Goal: Register for event/course

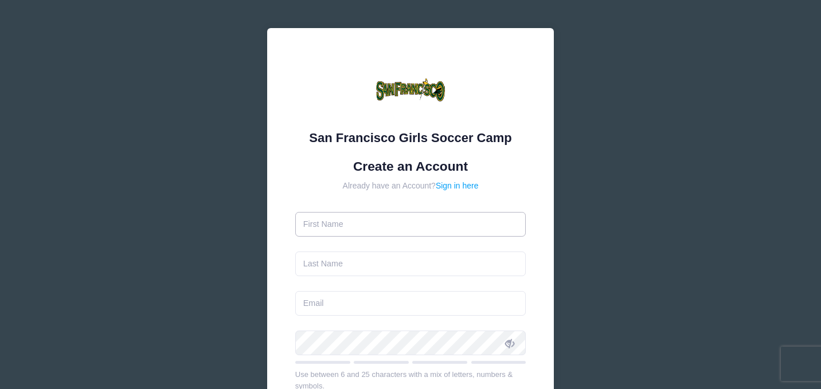
click at [425, 222] on input "text" at bounding box center [410, 224] width 231 height 25
type input "Dennis"
type input "ChenFU"
type input "bmchenfu@icloud.com"
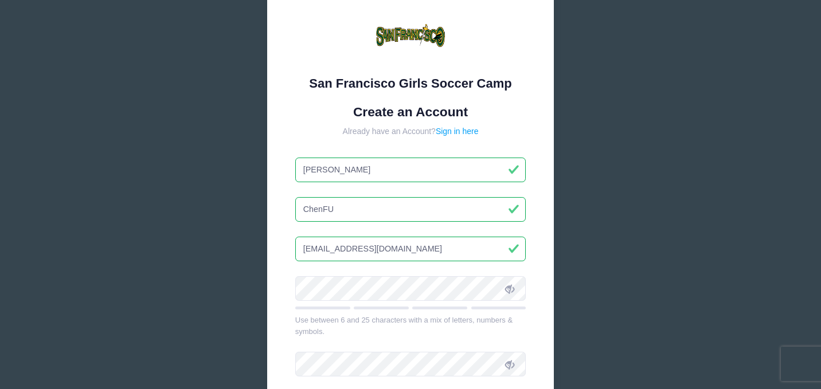
scroll to position [62, 0]
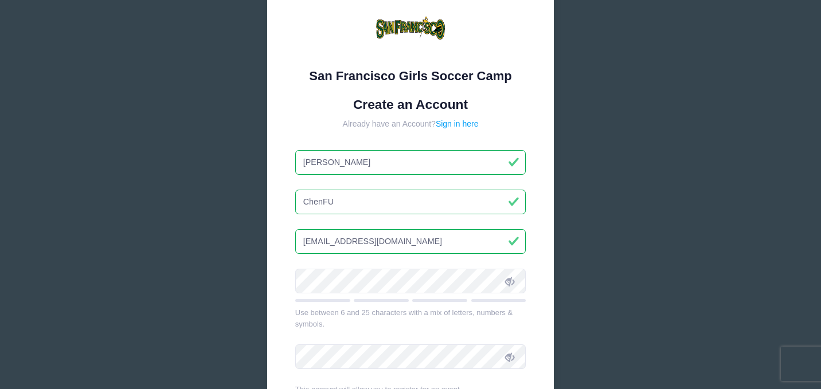
drag, startPoint x: 358, startPoint y: 165, endPoint x: 280, endPoint y: 165, distance: 78.0
click at [280, 165] on div "San Francisco Girls Soccer Camp Create an Account Already have an Account? Sign…" at bounding box center [410, 236] width 287 height 540
click at [550, 200] on div "San Francisco Girls Soccer Camp Create an Account Already have an Account? Sign…" at bounding box center [410, 236] width 287 height 540
click at [335, 160] on input "Cal" at bounding box center [410, 162] width 231 height 25
click at [516, 133] on form "Create an Account Already have an Account? Sign in here Cal ChenFU bmchenfu@icl…" at bounding box center [410, 278] width 231 height 363
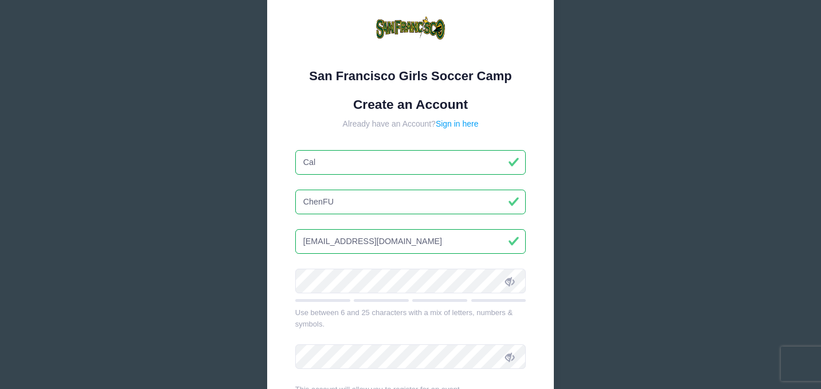
click at [348, 158] on input "Cal" at bounding box center [410, 162] width 231 height 25
drag, startPoint x: 349, startPoint y: 161, endPoint x: 291, endPoint y: 161, distance: 57.3
click at [291, 161] on div "San Francisco Girls Soccer Camp Create an Account Already have an Account? Sign…" at bounding box center [410, 236] width 287 height 540
click at [327, 128] on div "Already have an Account? Sign in here" at bounding box center [410, 124] width 231 height 12
drag, startPoint x: 324, startPoint y: 164, endPoint x: 296, endPoint y: 164, distance: 28.1
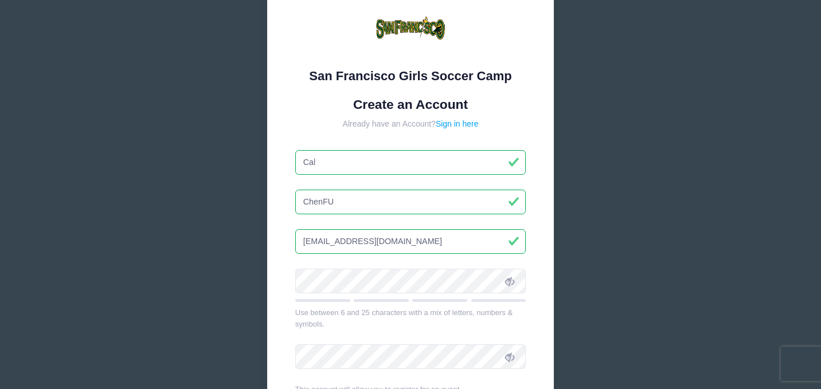
click at [296, 164] on input "Cal" at bounding box center [410, 162] width 231 height 25
click at [312, 142] on form "Create an Account Already have an Account? Sign in here Cal ChenFU bmchenfu@icl…" at bounding box center [410, 278] width 231 height 363
click at [317, 162] on input "Cal" at bounding box center [410, 162] width 231 height 25
type input "C"
type input "Dennis"
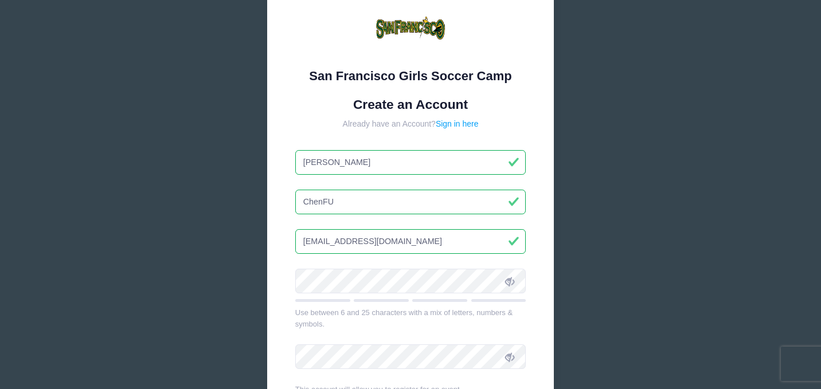
drag, startPoint x: 395, startPoint y: 240, endPoint x: 294, endPoint y: 240, distance: 101.5
click at [294, 240] on div "San Francisco Girls Soccer Camp Create an Account Already have an Account? Sign…" at bounding box center [410, 236] width 287 height 540
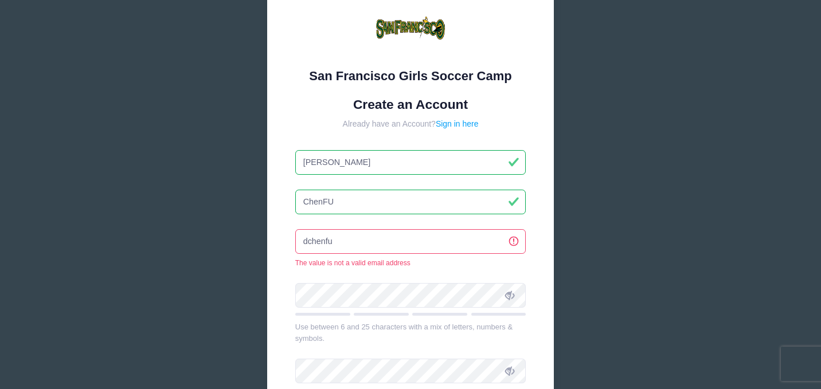
type input "dchenfu@gmail.com"
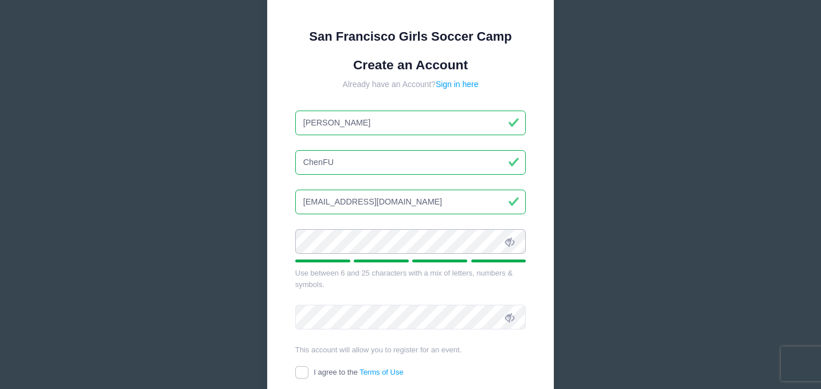
scroll to position [110, 0]
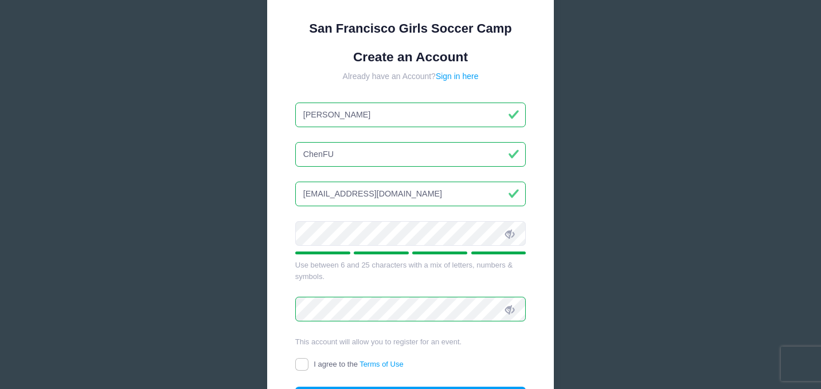
click at [480, 351] on form "Create an Account Already have an Account? Sign in here Dennis ChenFU dchenfu@g…" at bounding box center [410, 230] width 231 height 363
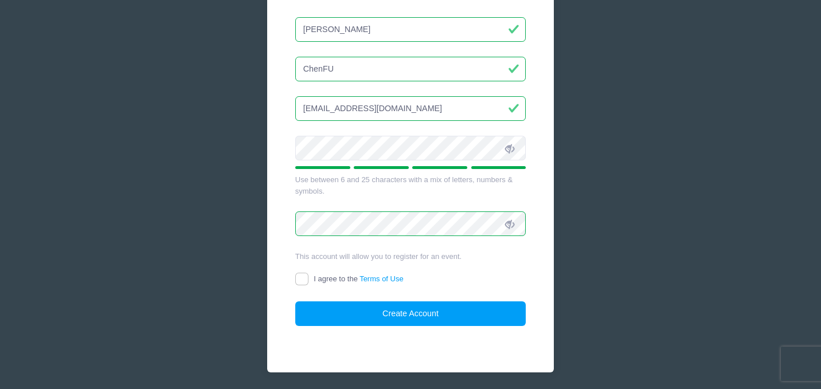
scroll to position [196, 0]
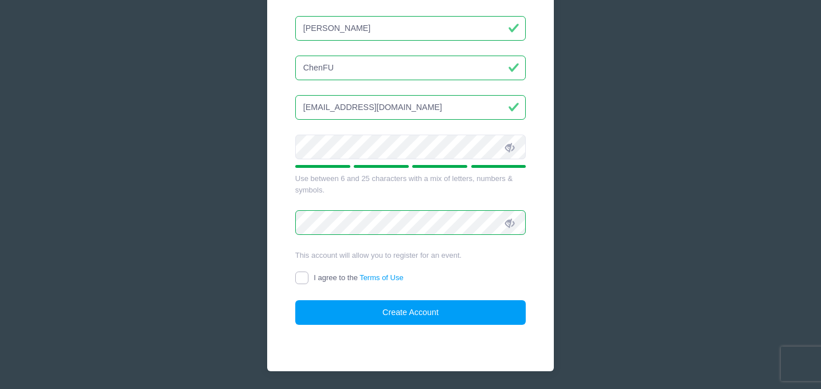
click at [303, 279] on input "I agree to the Terms of Use" at bounding box center [301, 278] width 13 height 13
checkbox input "true"
click at [386, 310] on button "Create Account" at bounding box center [410, 313] width 231 height 25
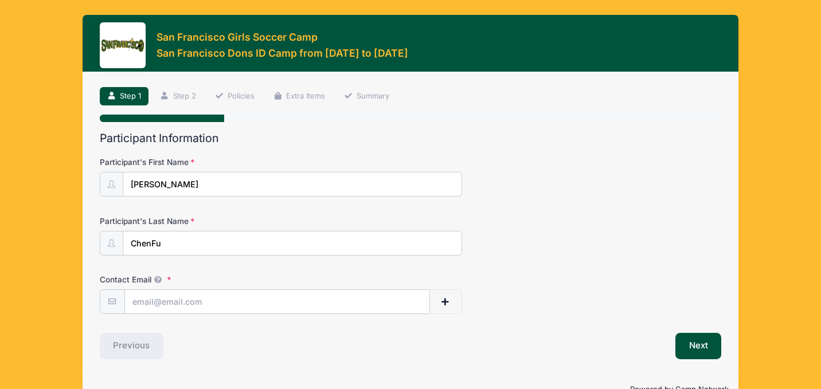
scroll to position [30, 0]
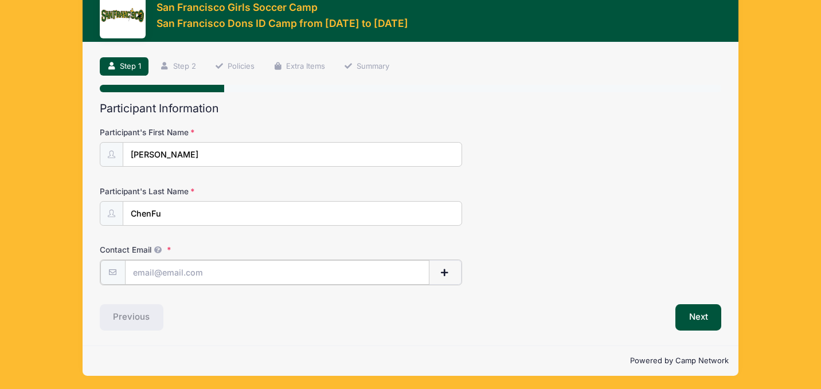
click at [227, 270] on input "Contact Email" at bounding box center [277, 272] width 305 height 25
type input "[EMAIL_ADDRESS][DOMAIN_NAME]"
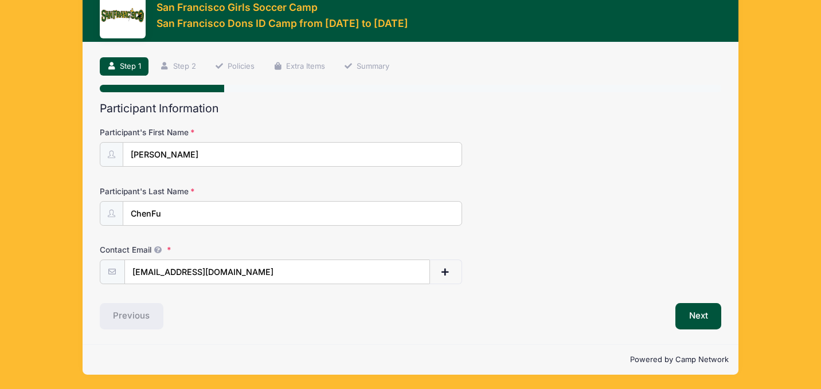
click at [277, 333] on div "Step 1 /7 Step 1 Step 2 Policies Extra Items Summary Participant Information Pa…" at bounding box center [411, 193] width 656 height 302
click at [701, 313] on button "Next" at bounding box center [699, 316] width 46 height 26
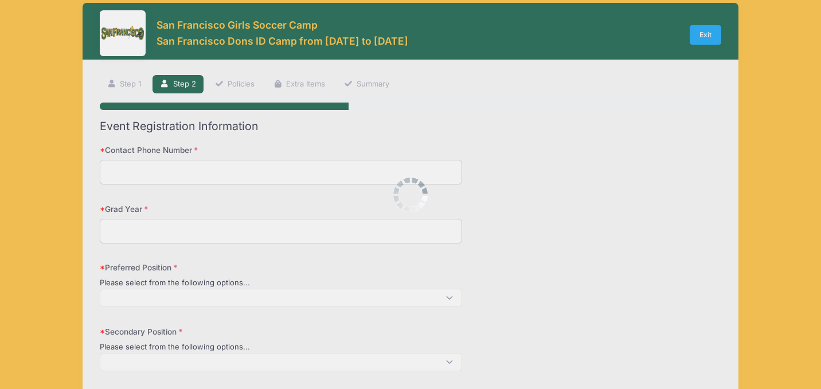
scroll to position [0, 0]
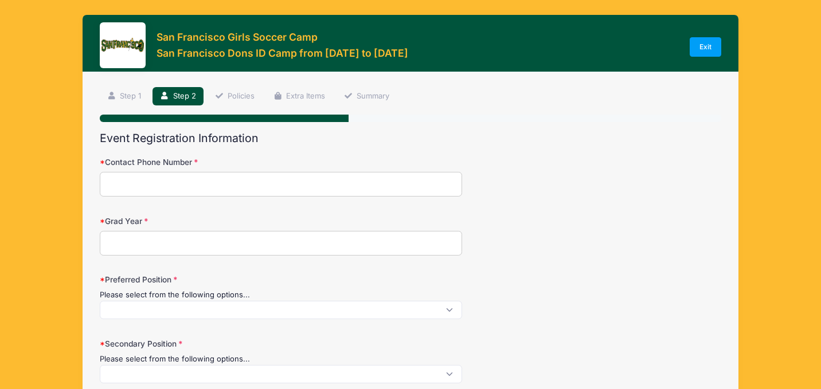
click at [298, 186] on input "Contact Phone Number" at bounding box center [281, 184] width 363 height 25
type input "4243921888"
type input "Redondo Beach"
select select "CA"
click at [200, 241] on input "Grad Year" at bounding box center [281, 243] width 363 height 25
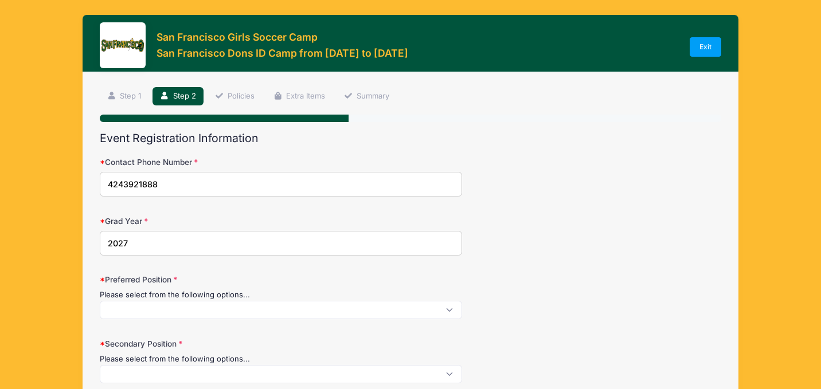
type input "2027"
click at [276, 285] on label "Preferred Position" at bounding box center [204, 279] width 208 height 11
click at [276, 301] on select "GK D M F" at bounding box center [427, 301] width 656 height 1
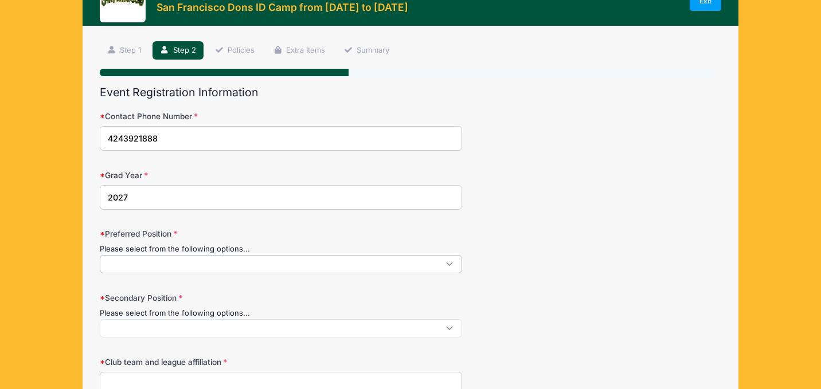
scroll to position [52, 0]
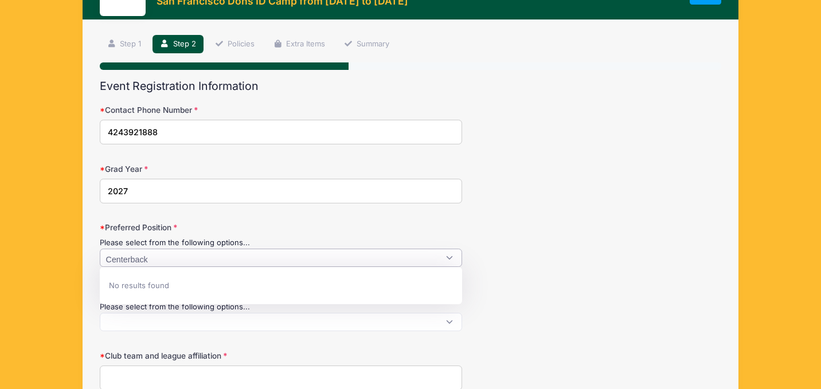
type textarea "Centerback"
click at [362, 259] on span at bounding box center [281, 258] width 363 height 18
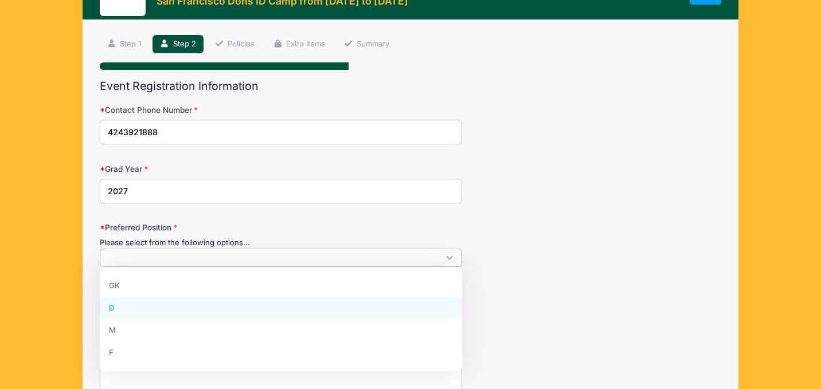
select select "D"
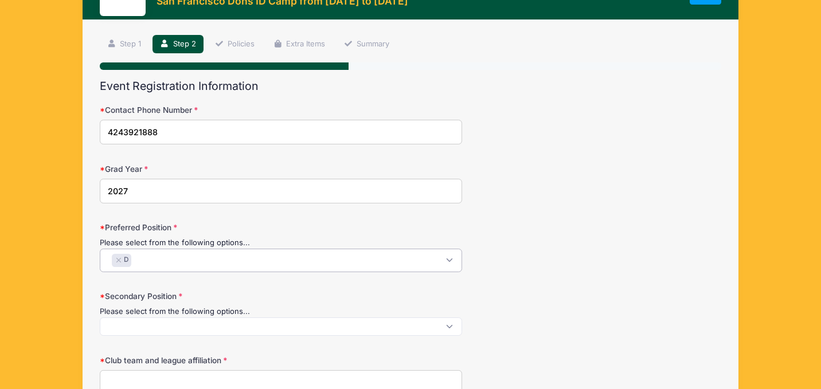
scroll to position [10, 0]
click at [544, 310] on div "Secondary Position Please select from the following options... GK D M F" at bounding box center [411, 313] width 622 height 45
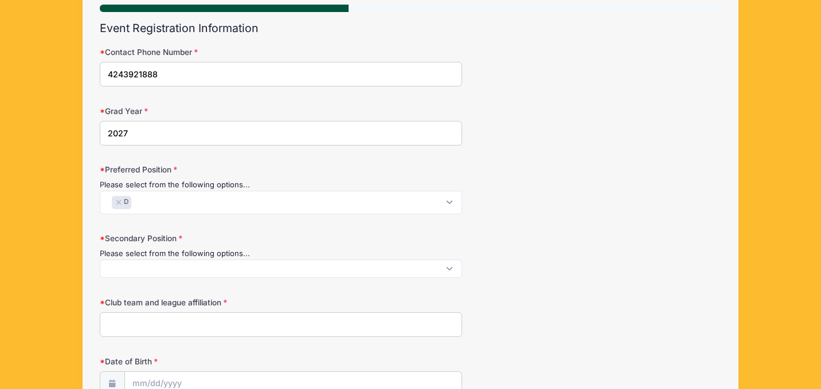
scroll to position [127, 0]
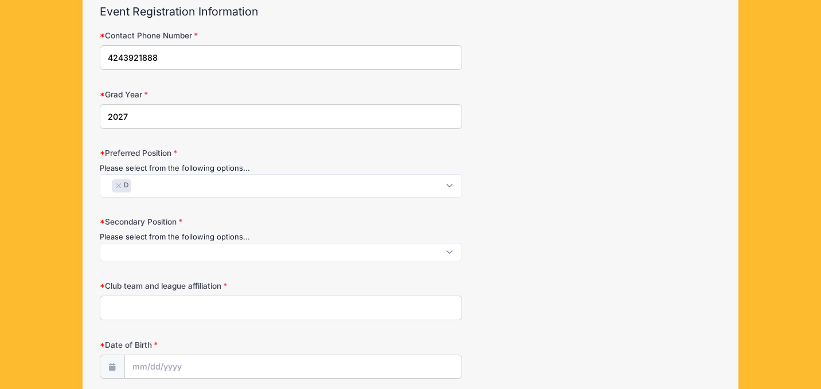
click at [451, 251] on span at bounding box center [281, 252] width 363 height 18
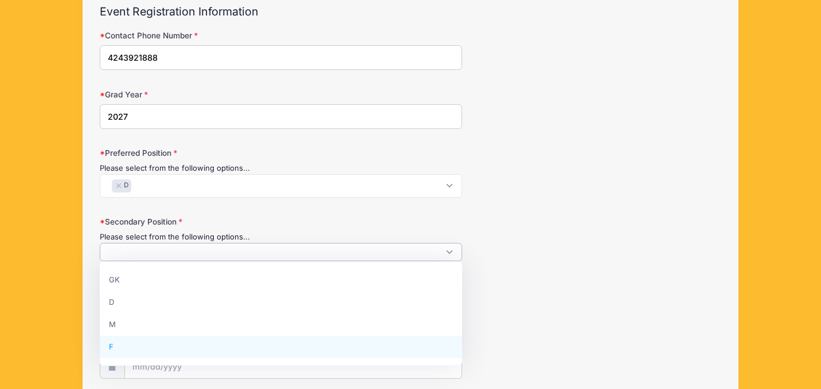
select select "F"
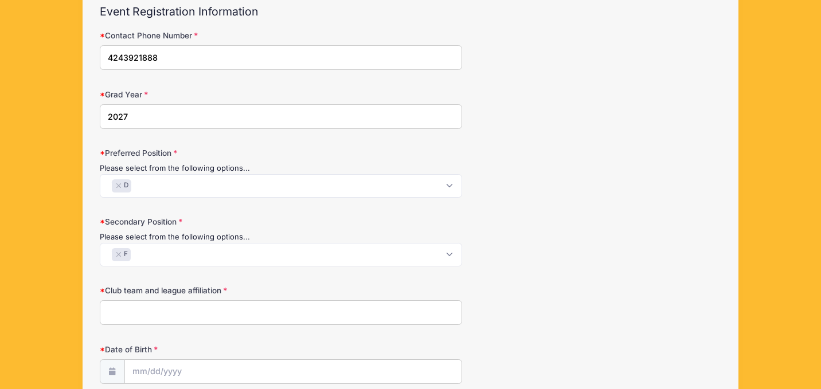
click at [528, 345] on div "Date of Birth" at bounding box center [411, 364] width 622 height 40
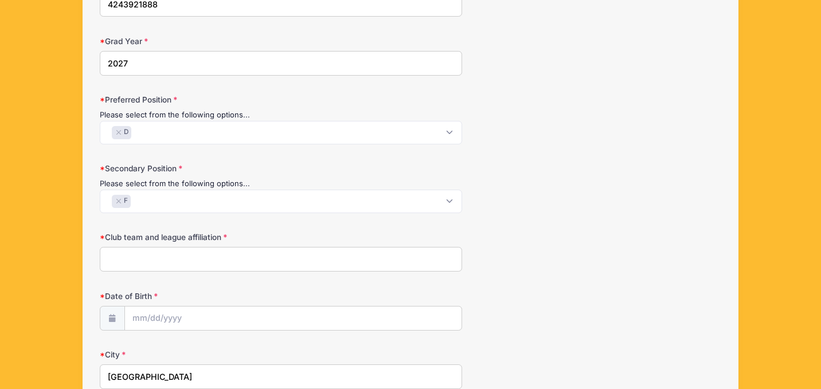
scroll to position [182, 0]
click at [267, 257] on input "Club team and league affiliation" at bounding box center [281, 257] width 363 height 25
click at [358, 287] on form "Contact Phone Number 4243921888 Grad Year 2027 Preferred Position Please select…" at bounding box center [411, 323] width 622 height 697
click at [130, 256] on input "Fram Girls Academy" at bounding box center [281, 257] width 363 height 25
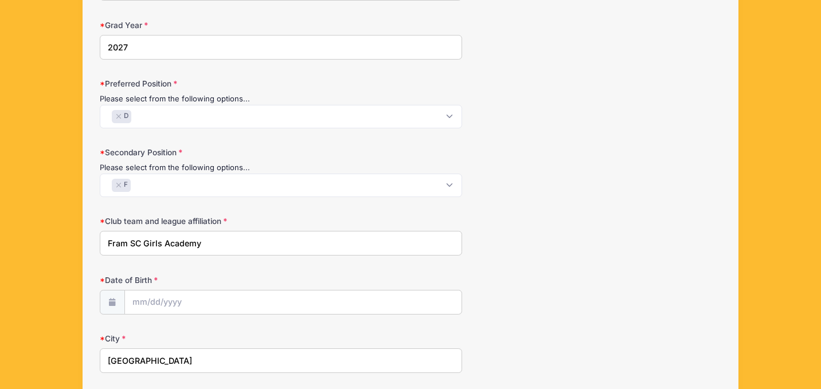
scroll to position [197, 0]
type input "Fram SC Girls Academy"
click at [233, 301] on input "Date of Birth" at bounding box center [293, 302] width 337 height 25
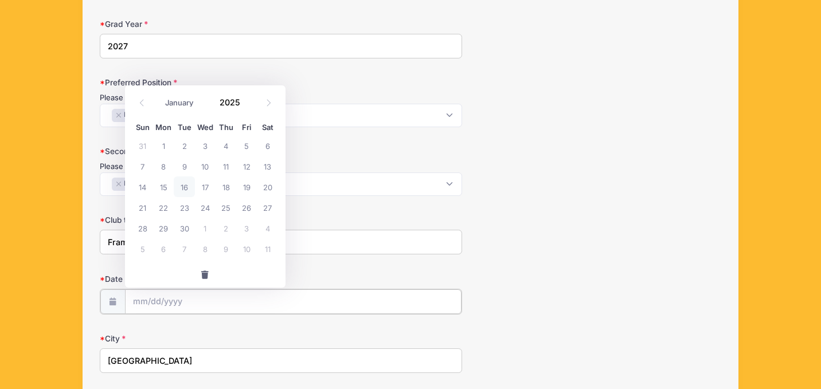
click at [157, 302] on input "Date of Birth" at bounding box center [293, 302] width 337 height 25
click at [138, 303] on input "Date of Birth" at bounding box center [293, 302] width 337 height 25
click at [142, 107] on span at bounding box center [141, 102] width 19 height 19
select select "6"
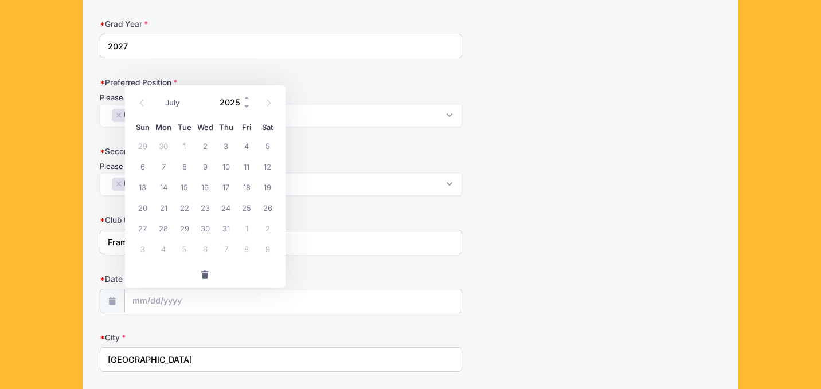
click at [232, 106] on input "2025" at bounding box center [232, 101] width 37 height 17
click at [246, 104] on span at bounding box center [247, 106] width 8 height 9
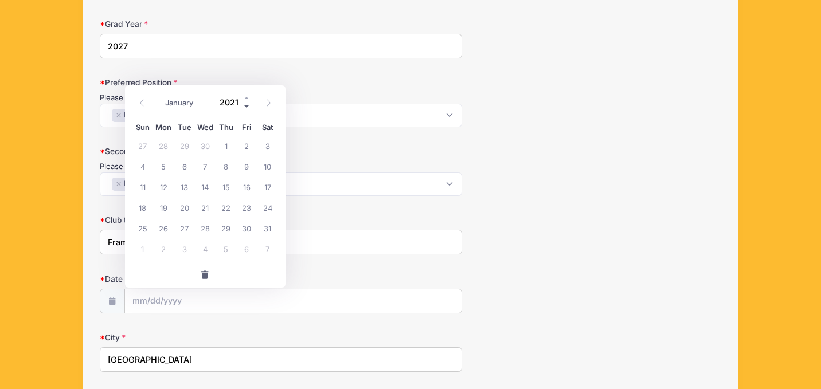
click at [246, 104] on span at bounding box center [247, 106] width 8 height 9
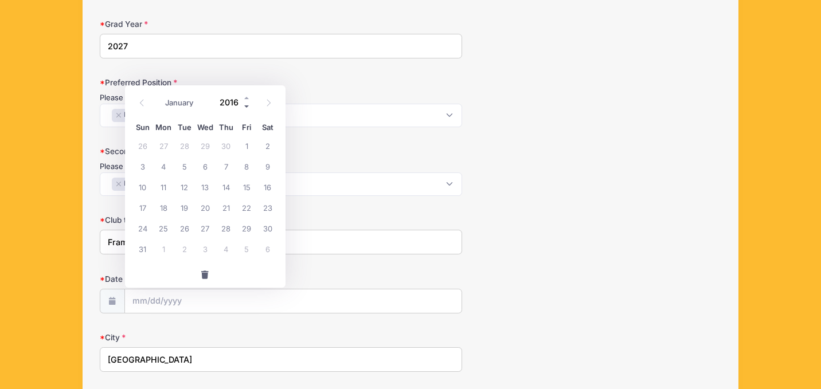
click at [246, 104] on span at bounding box center [247, 106] width 8 height 9
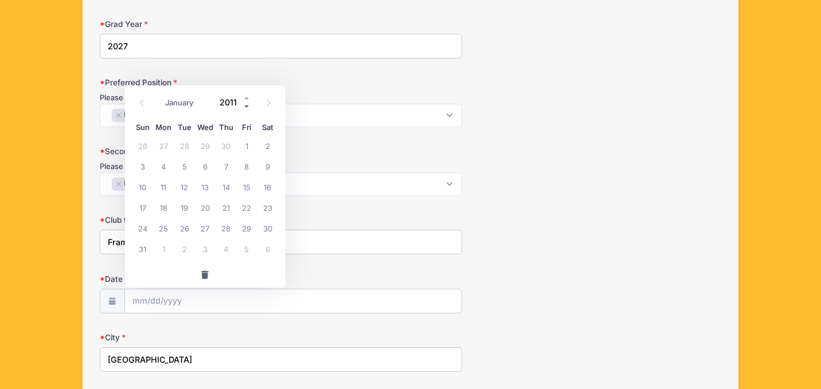
click at [246, 104] on span at bounding box center [247, 106] width 8 height 9
type input "2009"
click at [275, 103] on span at bounding box center [268, 102] width 19 height 19
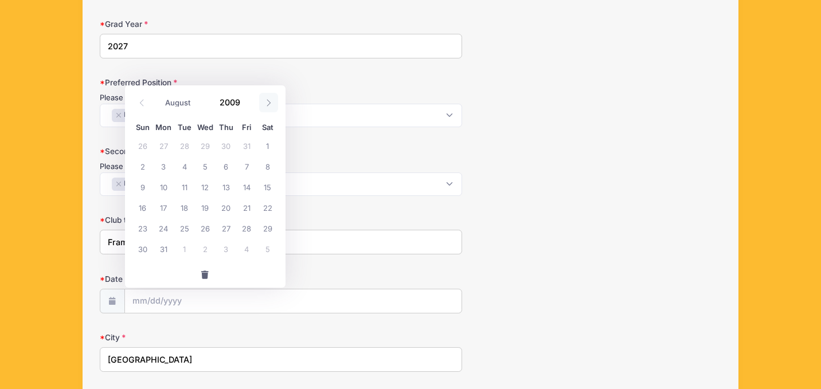
select select "8"
click at [165, 207] on span "21" at bounding box center [163, 207] width 21 height 21
type input "09/21/2009"
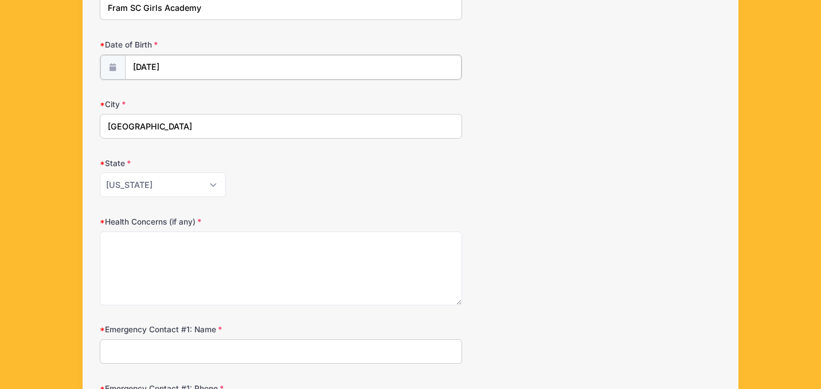
scroll to position [433, 0]
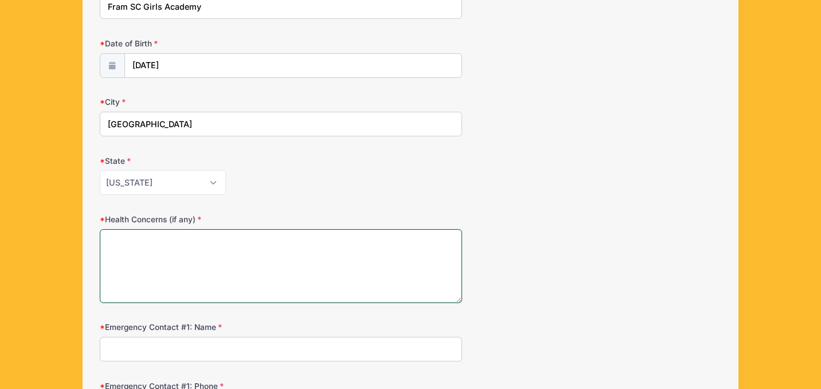
click at [116, 245] on textarea "Health Concerns (if any)" at bounding box center [281, 266] width 363 height 74
type textarea "C"
click at [128, 237] on textarea "Tore ACL in September 2024. On the last month of ACL" at bounding box center [281, 266] width 363 height 74
click at [357, 245] on textarea "Tore left ACL in September 2024. On the last month of ACL" at bounding box center [281, 266] width 363 height 74
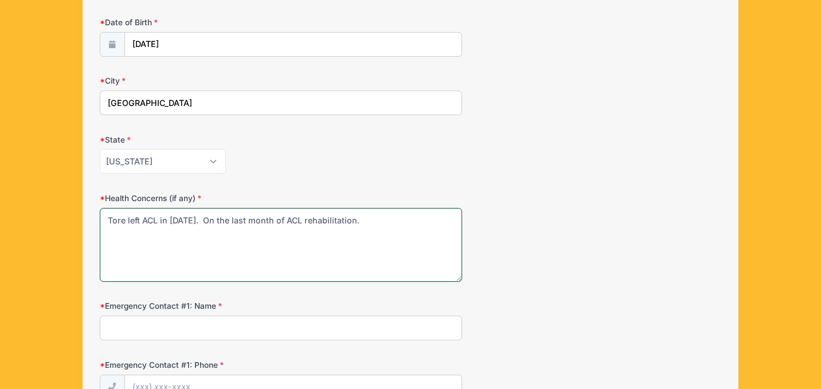
scroll to position [457, 0]
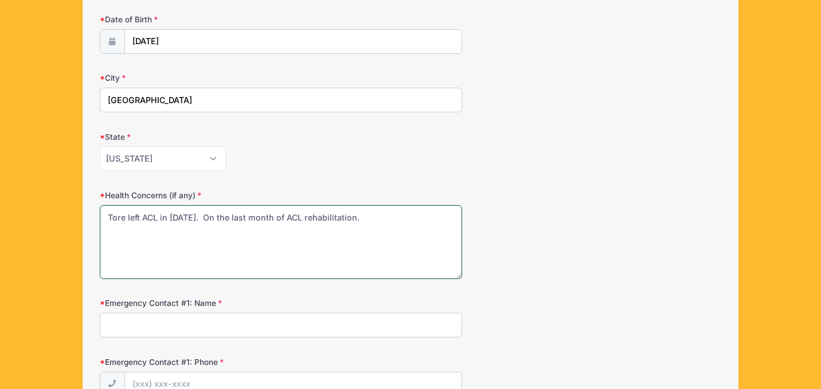
type textarea "Tore left ACL in September 2024. On the last month of ACL rehabilitation."
click at [239, 326] on input "Emergency Contact #1: Name" at bounding box center [281, 325] width 363 height 25
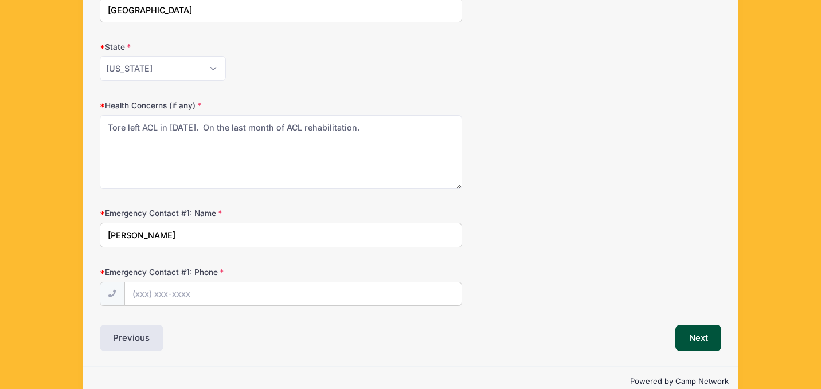
scroll to position [569, 0]
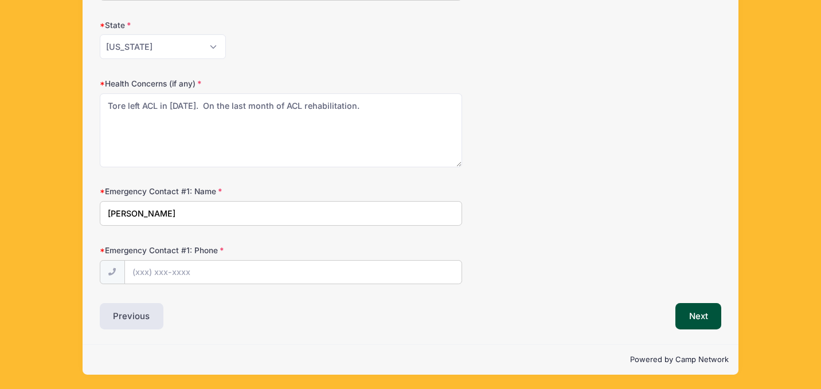
type input "Dennis ChenFu"
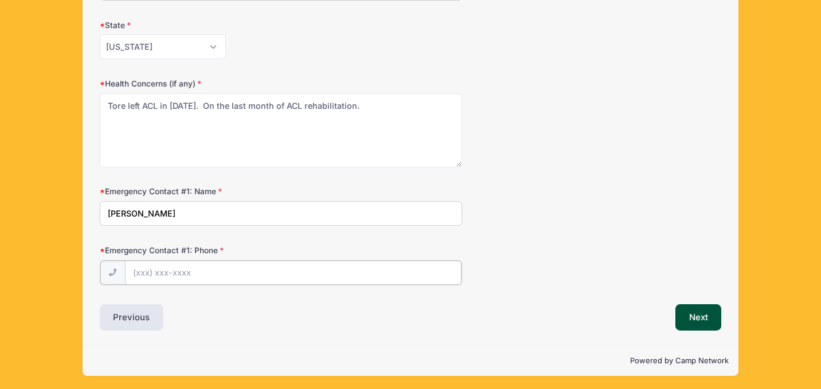
click at [209, 274] on input "Emergency Contact #1: Phone" at bounding box center [293, 273] width 337 height 25
drag, startPoint x: 193, startPoint y: 270, endPoint x: 123, endPoint y: 270, distance: 70.0
click at [123, 270] on div "(191) 752-8155" at bounding box center [281, 273] width 363 height 26
type input "(917) 528-1554"
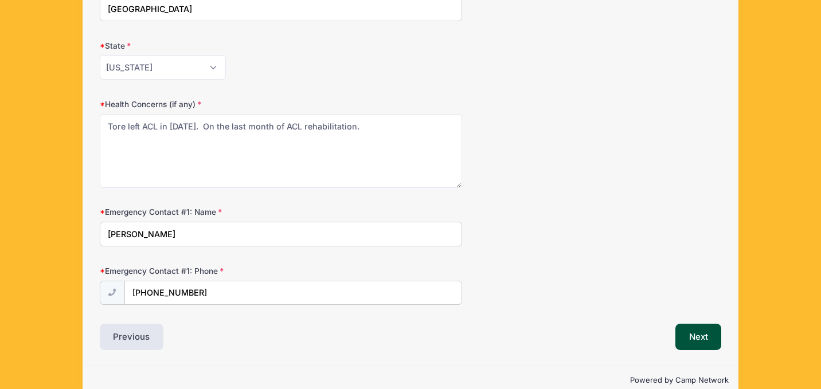
scroll to position [547, 0]
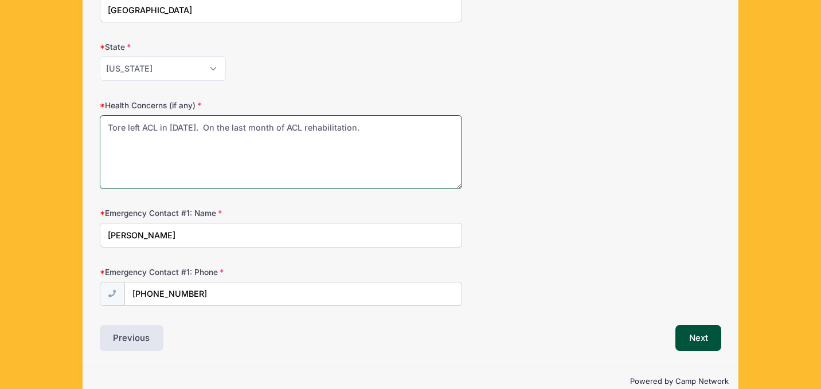
click at [418, 130] on textarea "Tore left ACL in September 2024. On the last month of ACL rehabilitation." at bounding box center [281, 152] width 363 height 74
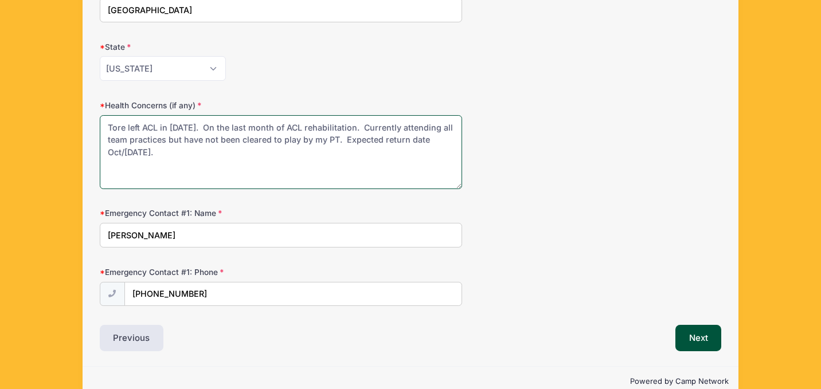
click at [154, 151] on textarea "Tore left ACL in September 2024. On the last month of ACL rehabilitation. Curre…" at bounding box center [281, 152] width 363 height 74
click at [212, 155] on textarea "Tore left ACL in September 2024. On the last month of ACL rehabilitation. Curre…" at bounding box center [281, 152] width 363 height 74
type textarea "Tore left ACL in September 2024. On the last month of ACL rehabilitation. Curre…"
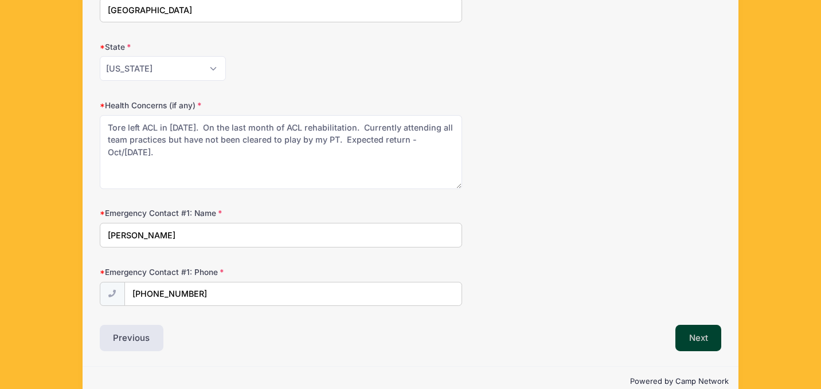
click at [691, 335] on button "Next" at bounding box center [699, 338] width 46 height 26
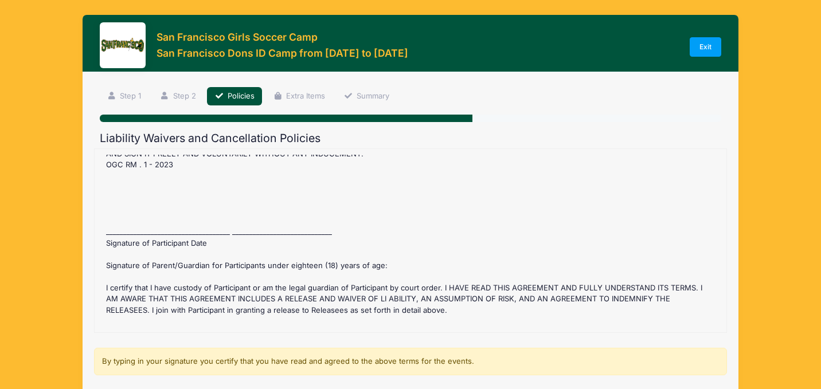
scroll to position [6, 0]
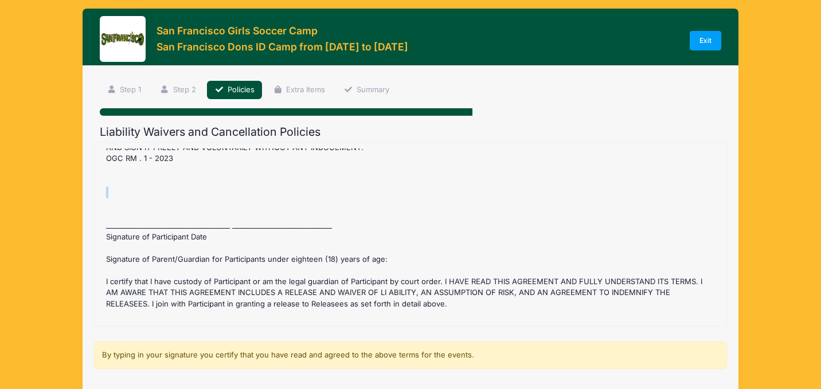
drag, startPoint x: 133, startPoint y: 166, endPoint x: 143, endPoint y: 177, distance: 14.6
click at [145, 175] on div "San Francisco Dons ID Camp Refund Policy : Before July 12 2025 registration fee…" at bounding box center [410, 235] width 621 height 172
click at [132, 168] on div "San Francisco Dons ID Camp Refund Policy : Before July 12 2025 registration fee…" at bounding box center [410, 235] width 621 height 172
click at [135, 174] on div "San Francisco Dons ID Camp Refund Policy : Before July 12 2025 registration fee…" at bounding box center [410, 235] width 621 height 172
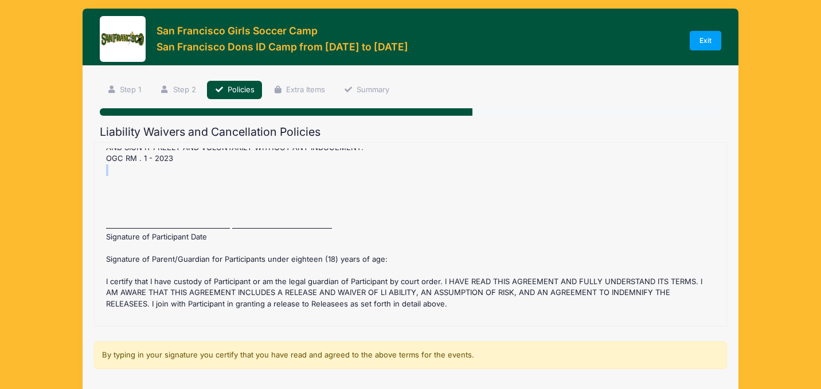
scroll to position [566, 0]
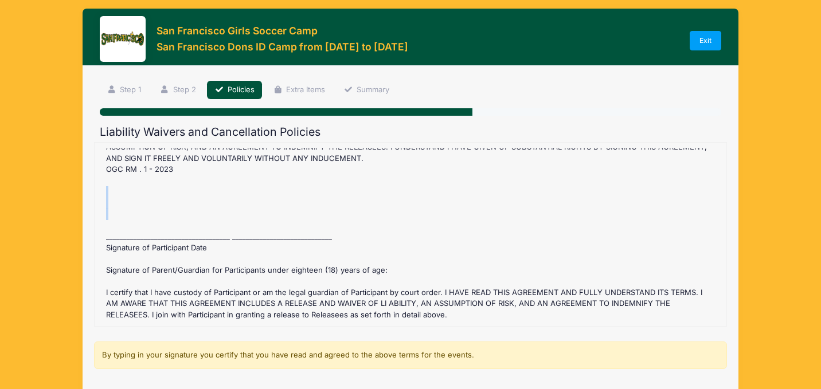
drag, startPoint x: 149, startPoint y: 155, endPoint x: 146, endPoint y: 203, distance: 47.7
click at [146, 203] on div "San Francisco Dons ID Camp Refund Policy : Before July 12 2025 registration fee…" at bounding box center [410, 235] width 621 height 172
click at [163, 186] on div "San Francisco Dons ID Camp Refund Policy : Before July 12 2025 registration fee…" at bounding box center [410, 235] width 621 height 172
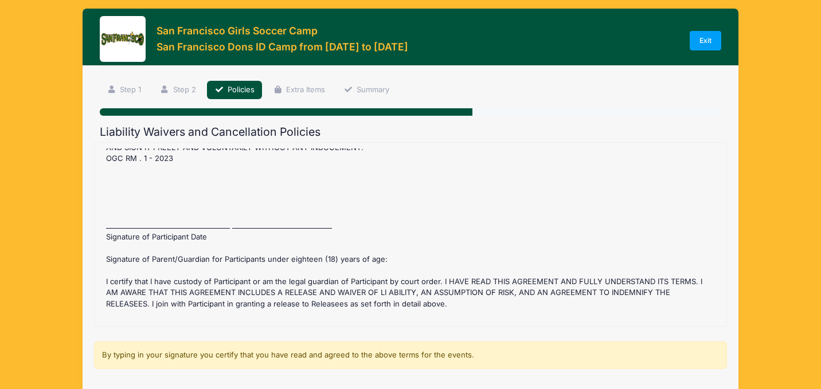
scroll to position [8, 0]
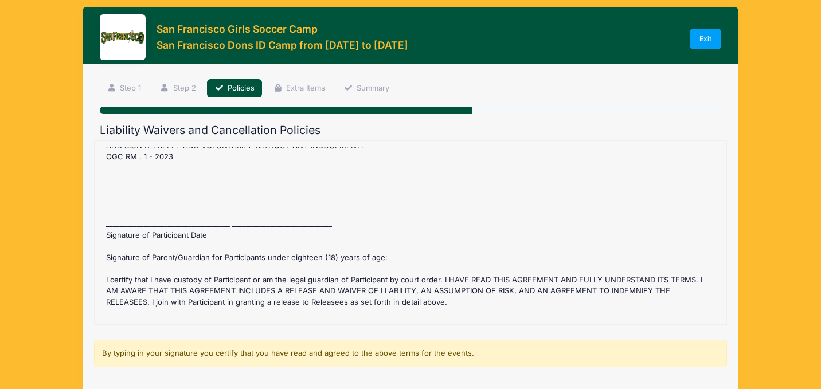
click at [235, 190] on div "San Francisco Dons ID Camp Refund Policy : Before July 12 2025 registration fee…" at bounding box center [410, 233] width 621 height 172
click at [193, 189] on div "San Francisco Dons ID Camp Refund Policy : Before July 12 2025 registration fee…" at bounding box center [410, 233] width 621 height 172
click at [193, 190] on div "San Francisco Dons ID Camp Refund Policy : Before July 12 2025 registration fee…" at bounding box center [410, 233] width 621 height 172
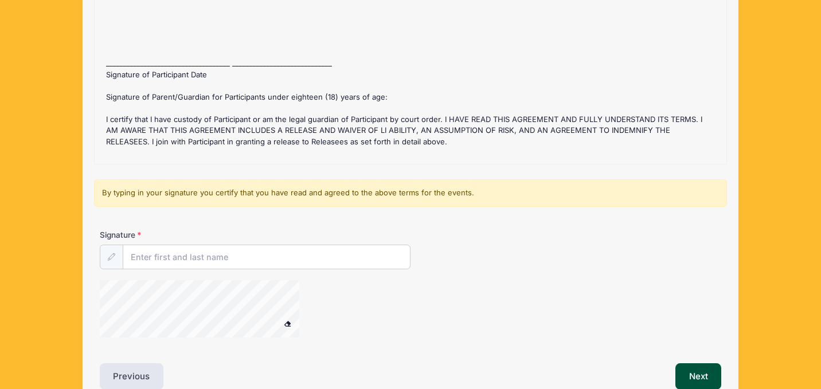
scroll to position [166, 0]
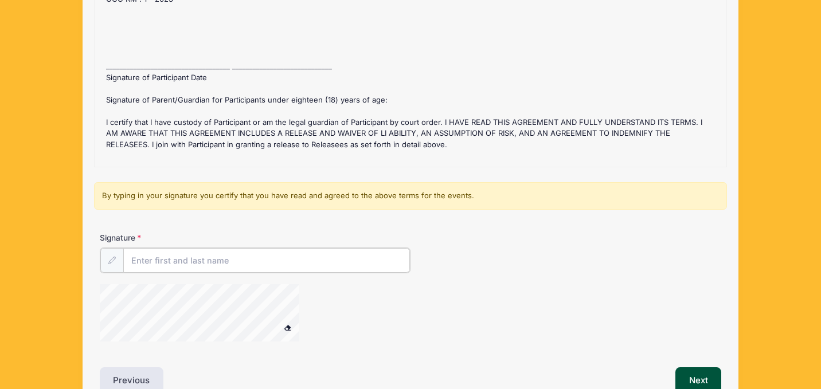
click at [197, 263] on input "Signature" at bounding box center [266, 260] width 287 height 25
type input "Dennis ChenFu"
click at [396, 303] on div at bounding box center [307, 313] width 415 height 61
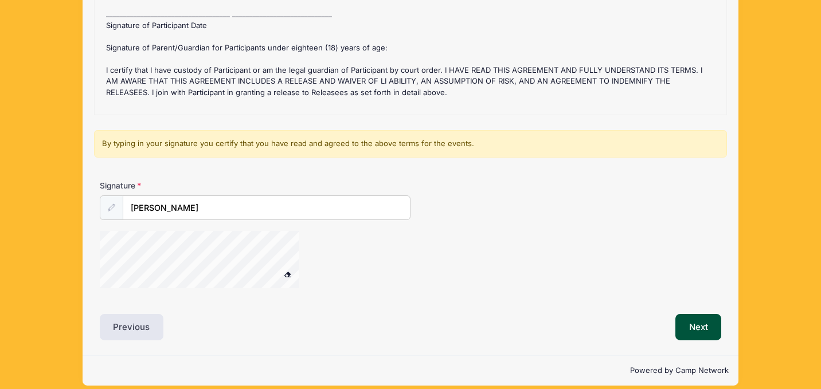
scroll to position [228, 0]
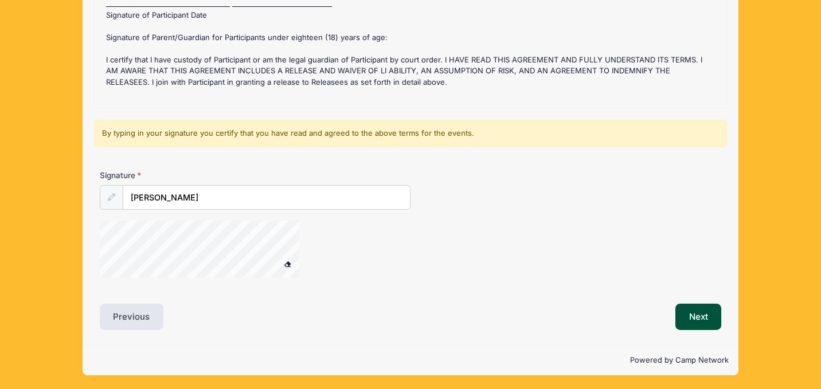
click at [193, 303] on div "Liability Waivers and Cancellation Policies San Francisco Dons ID Camp Refund P…" at bounding box center [411, 117] width 622 height 427
click at [348, 249] on div at bounding box center [307, 251] width 415 height 61
click at [287, 261] on span at bounding box center [287, 264] width 8 height 6
click at [212, 292] on div "Liability Waivers and Cancellation Policies San Francisco Dons ID Camp Refund P…" at bounding box center [411, 117] width 622 height 427
click at [381, 247] on div at bounding box center [307, 251] width 415 height 61
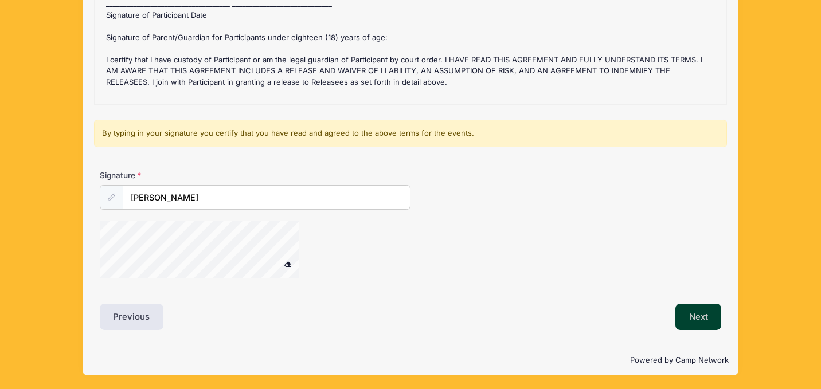
click at [695, 310] on button "Next" at bounding box center [699, 317] width 46 height 26
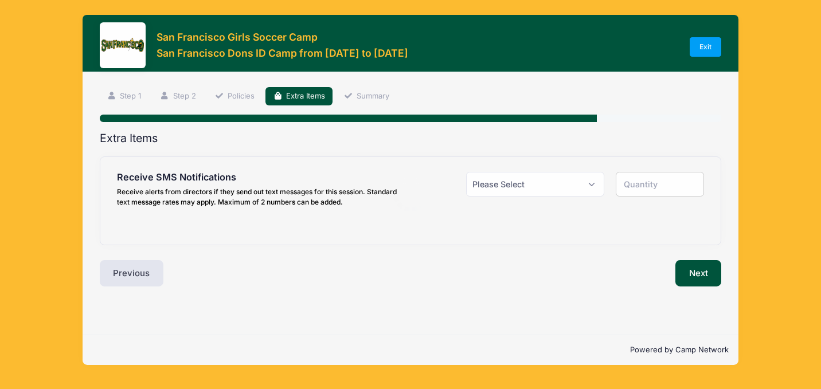
scroll to position [0, 0]
click at [589, 185] on select "Please Select Yes ($0.00) No" at bounding box center [535, 184] width 138 height 25
select select "1"
click at [466, 172] on select "Please Select Yes ($0.00) No" at bounding box center [535, 184] width 138 height 25
type input "1"
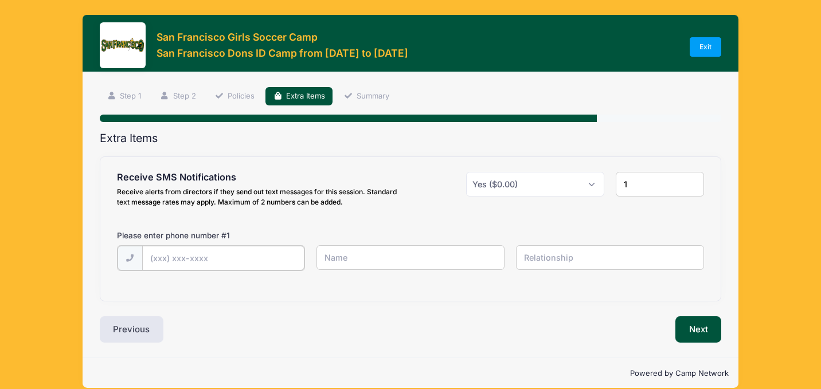
click at [240, 260] on input "text" at bounding box center [223, 258] width 162 height 25
type input "(424) 392-1888"
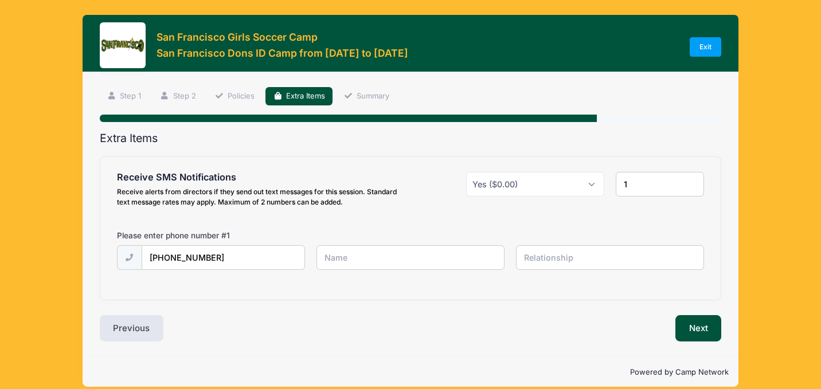
click at [360, 256] on input "text" at bounding box center [411, 257] width 188 height 25
type input "[PERSON_NAME]"
click at [549, 255] on input "text" at bounding box center [610, 257] width 188 height 25
type input "Self"
click at [540, 293] on div "Receive SMS Notifications Receive alerts from directors if they send out text m…" at bounding box center [410, 228] width 621 height 143
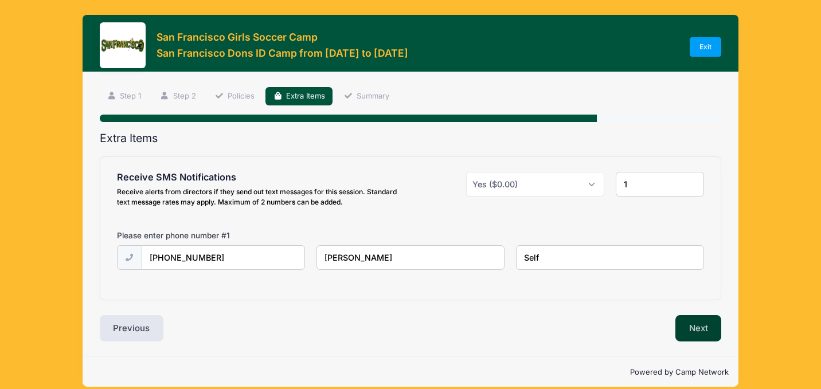
click at [712, 335] on button "Next" at bounding box center [699, 328] width 46 height 26
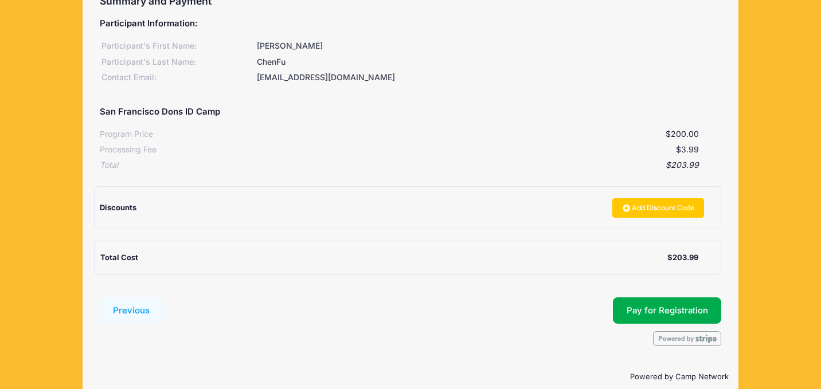
scroll to position [154, 0]
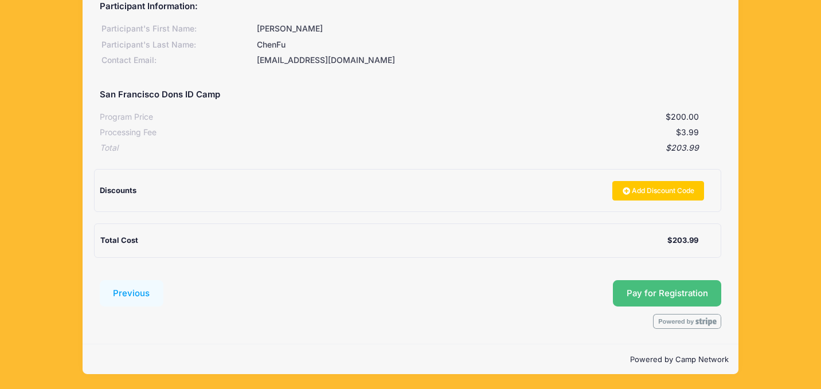
click at [660, 289] on button "Pay for Registration" at bounding box center [667, 293] width 109 height 26
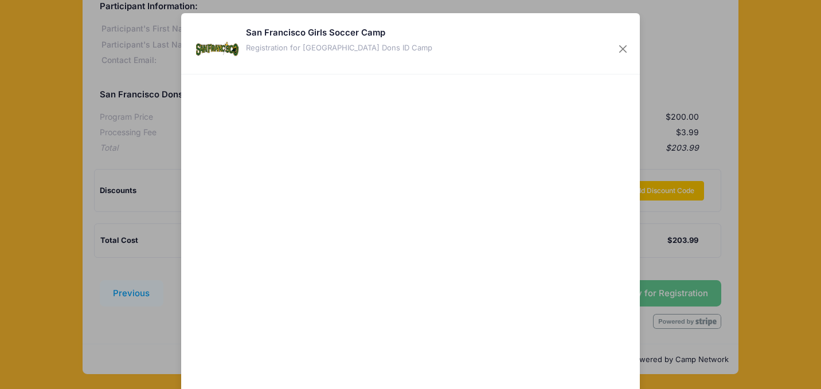
click at [486, 321] on div at bounding box center [521, 232] width 211 height 305
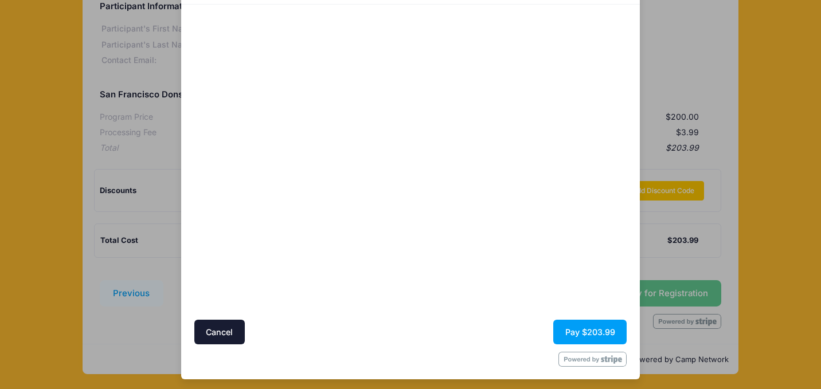
scroll to position [73, 0]
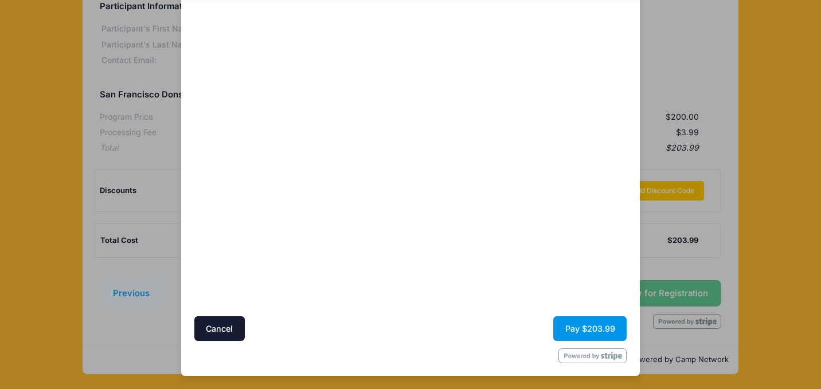
click at [589, 330] on button "Pay $203.99" at bounding box center [589, 329] width 73 height 25
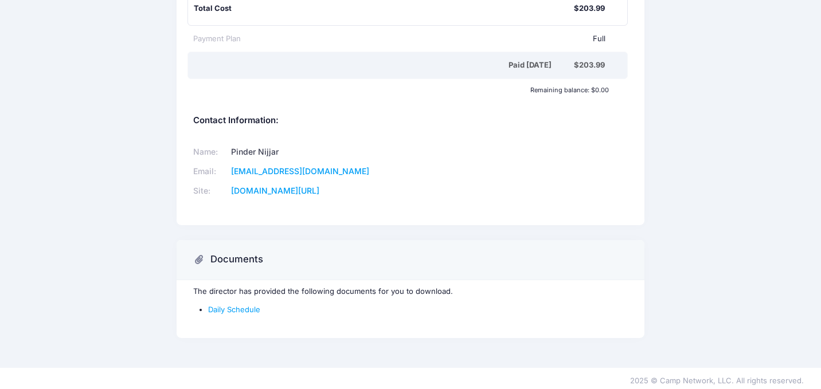
scroll to position [245, 0]
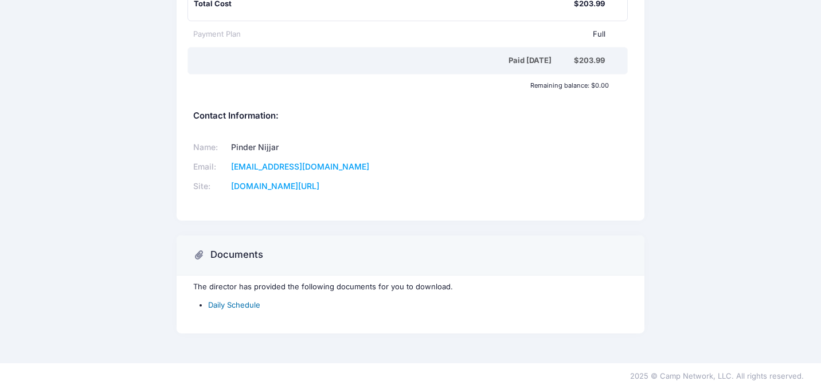
click at [245, 303] on link "Daily Schedule" at bounding box center [234, 305] width 52 height 9
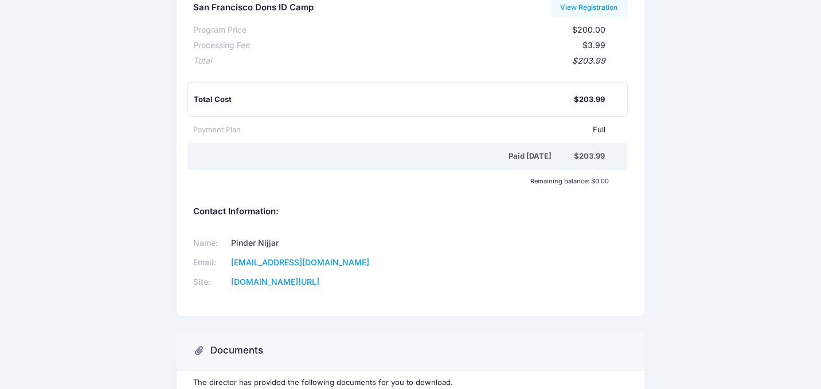
scroll to position [0, 0]
